Goal: Information Seeking & Learning: Compare options

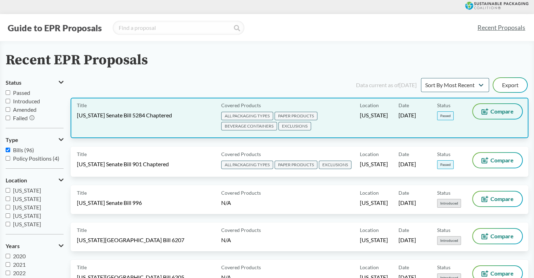
click at [503, 108] on span "Compare" at bounding box center [501, 111] width 23 height 6
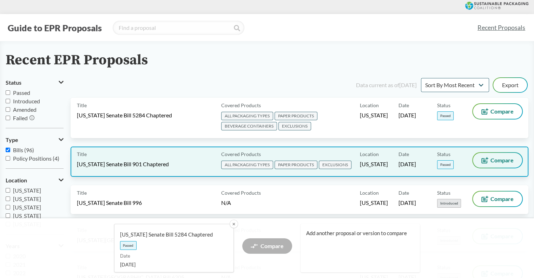
click at [502, 159] on span "Compare" at bounding box center [501, 160] width 23 height 6
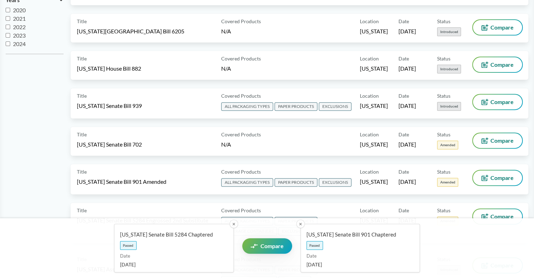
scroll to position [316, 0]
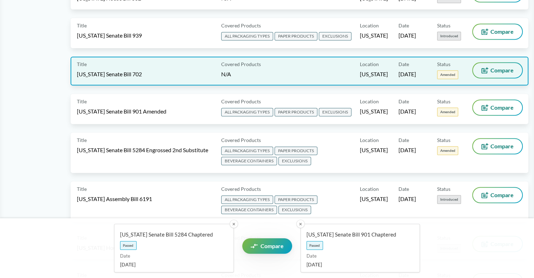
click at [503, 67] on span "Compare" at bounding box center [501, 70] width 23 height 6
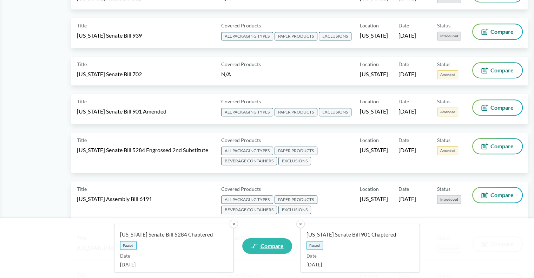
click at [271, 247] on span "Compare" at bounding box center [271, 246] width 23 height 6
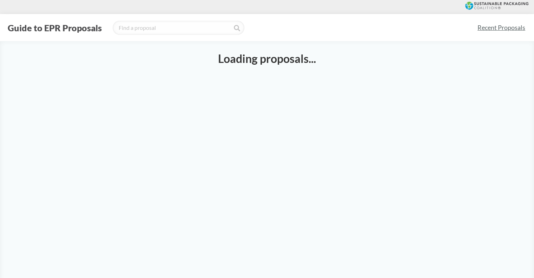
select select "SB5284C"
select select "SB901C"
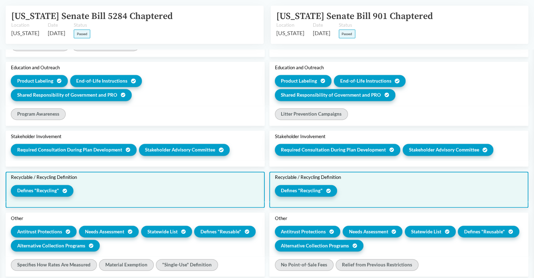
scroll to position [1018, 0]
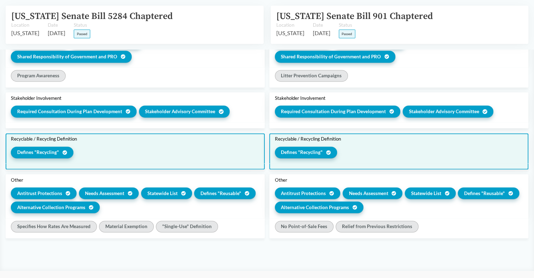
click at [296, 156] on span "Defines "Recycling"" at bounding box center [302, 151] width 42 height 7
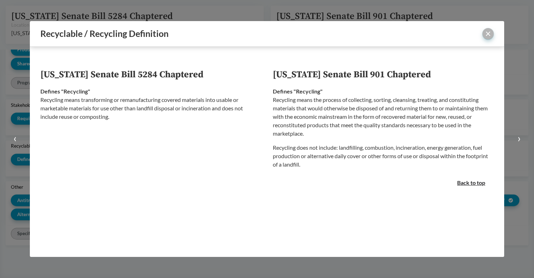
click at [487, 36] on button "close" at bounding box center [487, 33] width 11 height 11
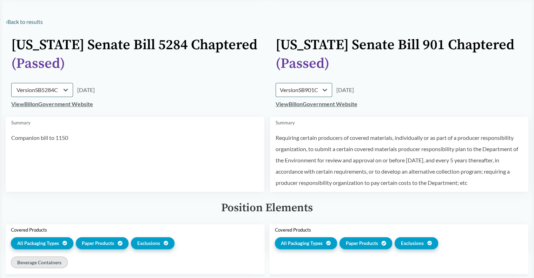
scroll to position [0, 0]
